Goal: Task Accomplishment & Management: Use online tool/utility

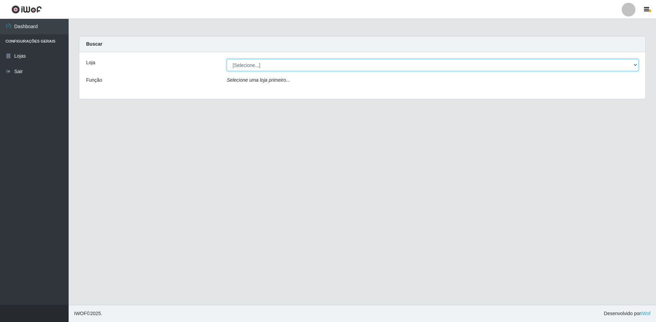
click at [256, 66] on select "[Selecione...] Extrabom - Loja 51 Gaivotas" at bounding box center [433, 65] width 412 height 12
select select "469"
click at [227, 59] on select "[Selecione...] Extrabom - Loja 51 Gaivotas" at bounding box center [433, 65] width 412 height 12
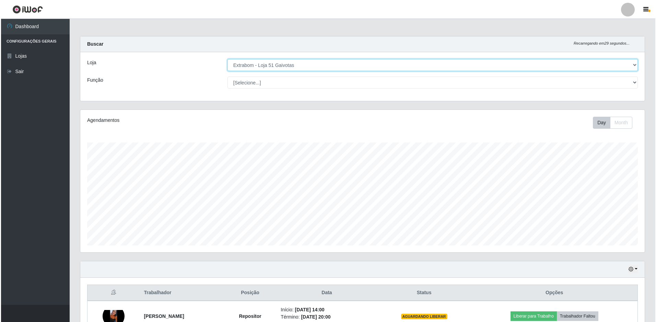
scroll to position [134, 0]
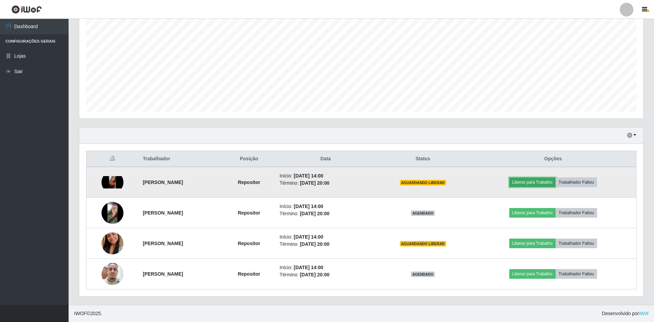
click at [545, 183] on button "Liberar para Trabalho" at bounding box center [533, 182] width 46 height 10
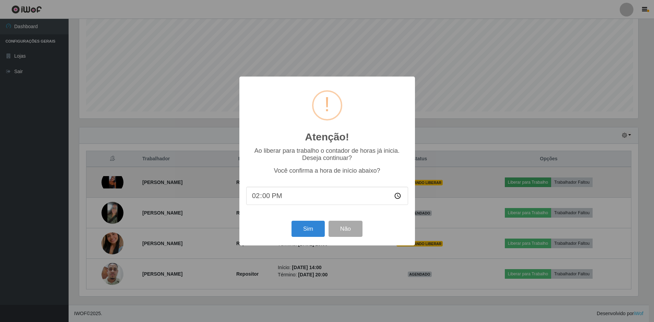
scroll to position [142, 561]
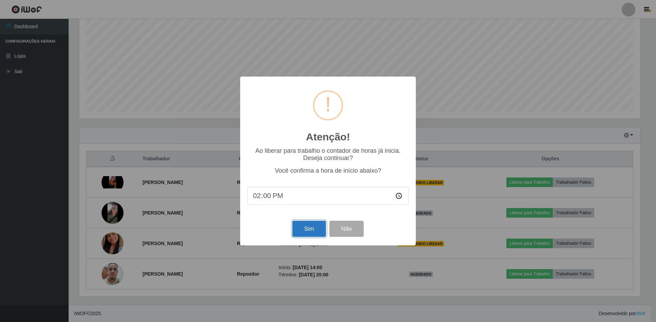
click at [320, 230] on button "Sim" at bounding box center [308, 229] width 33 height 16
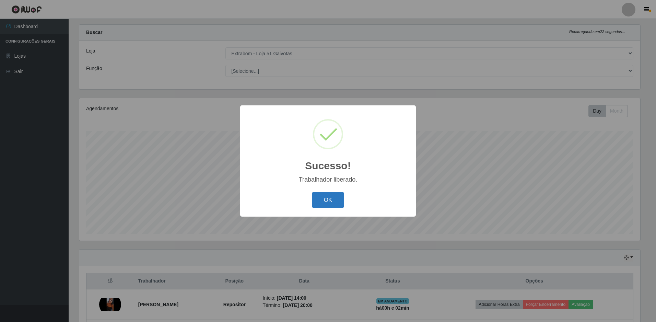
click at [333, 203] on button "OK" at bounding box center [328, 200] width 32 height 16
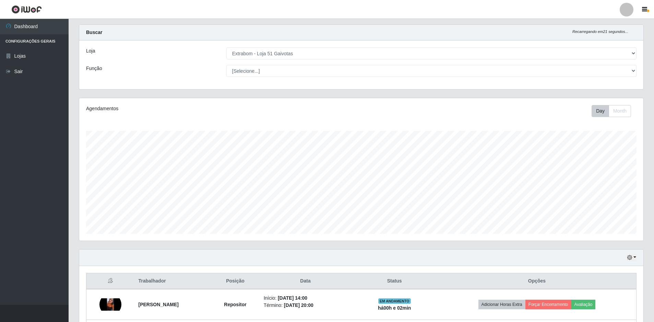
scroll to position [134, 0]
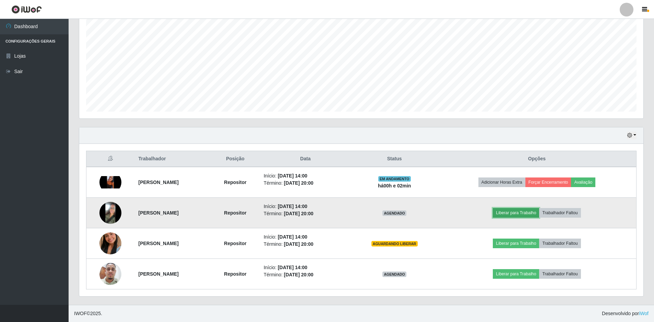
click at [522, 214] on button "Liberar para Trabalho" at bounding box center [516, 213] width 46 height 10
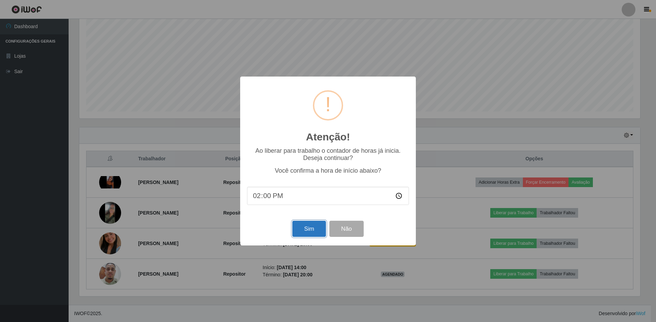
click at [306, 229] on button "Sim" at bounding box center [308, 229] width 33 height 16
click at [306, 229] on div "Atenção! × Ao liberar para trabalho o contador de horas já inicia. Deseja conti…" at bounding box center [328, 161] width 656 height 322
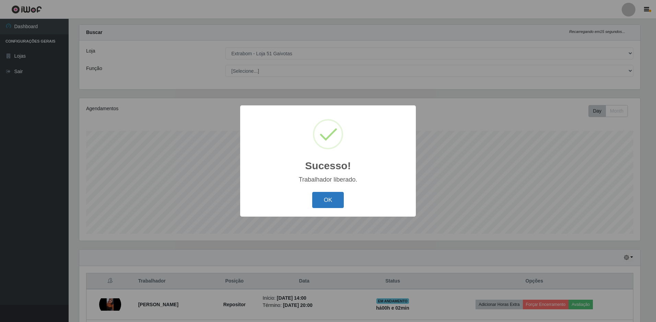
click at [337, 196] on button "OK" at bounding box center [328, 200] width 32 height 16
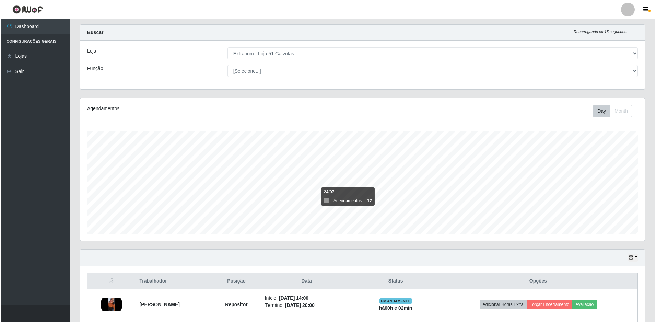
scroll to position [134, 0]
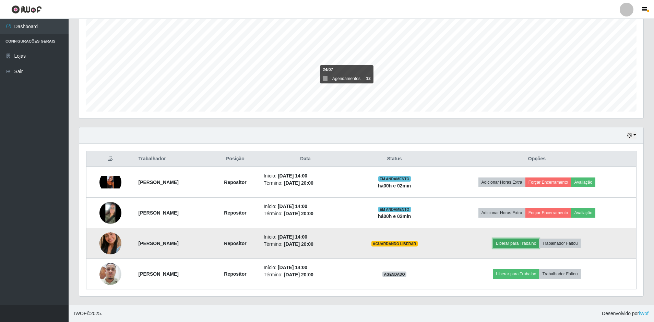
click at [515, 245] on button "Liberar para Trabalho" at bounding box center [516, 244] width 46 height 10
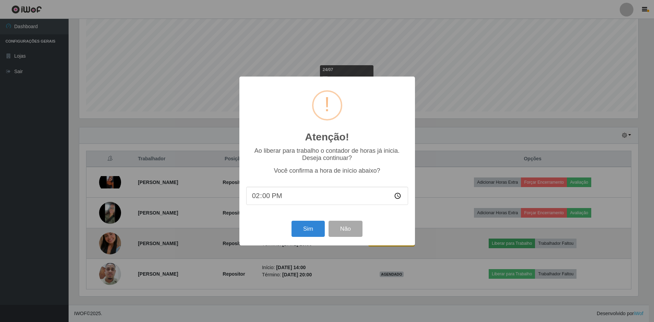
scroll to position [142, 561]
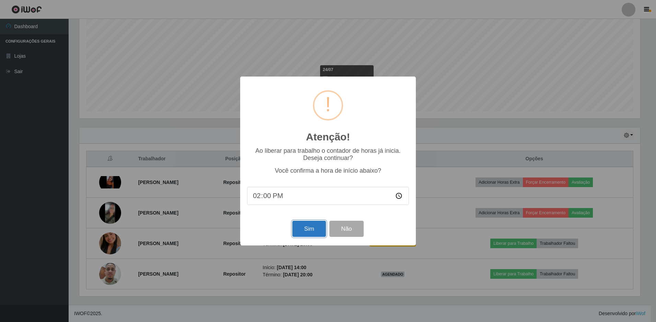
click at [303, 228] on button "Sim" at bounding box center [308, 229] width 33 height 16
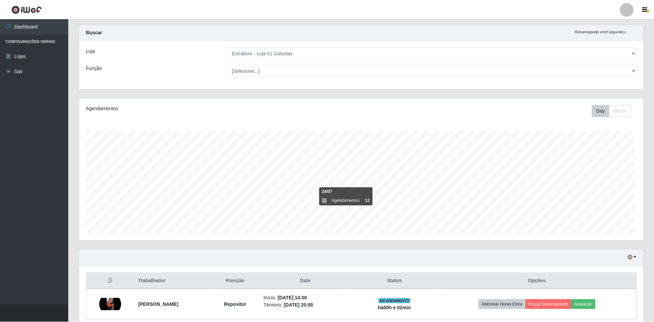
scroll to position [0, 0]
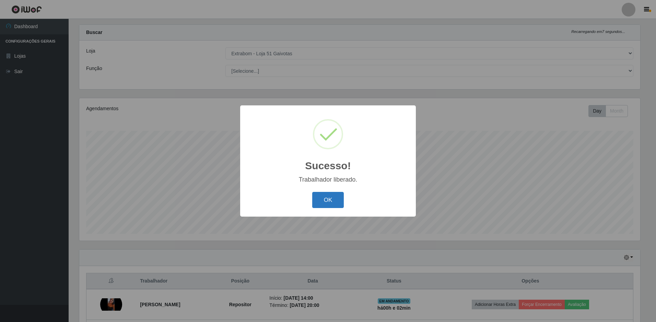
click at [328, 203] on button "OK" at bounding box center [328, 200] width 32 height 16
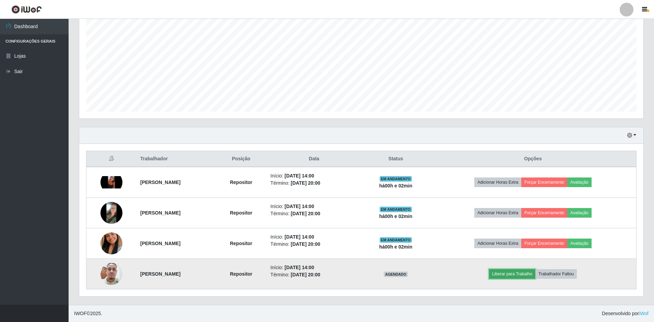
click at [514, 274] on button "Liberar para Trabalho" at bounding box center [512, 274] width 46 height 10
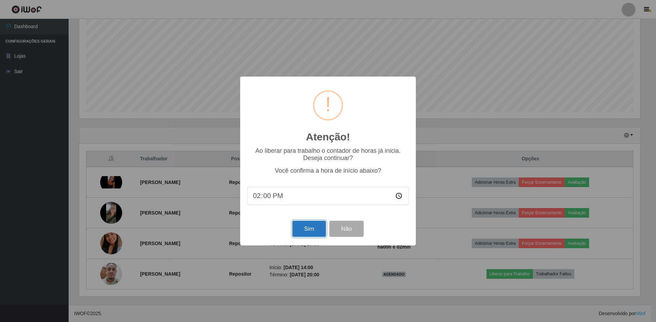
click at [316, 229] on button "Sim" at bounding box center [308, 229] width 33 height 16
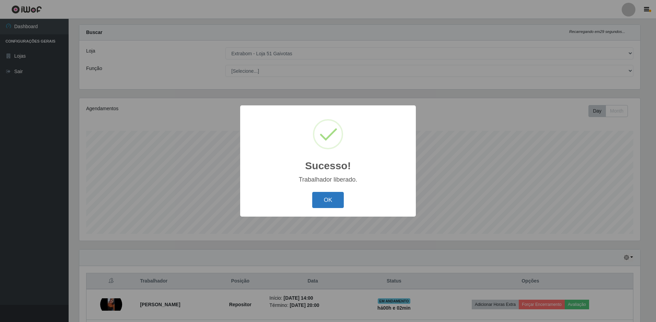
click at [322, 195] on button "OK" at bounding box center [328, 200] width 32 height 16
